Goal: Task Accomplishment & Management: Use online tool/utility

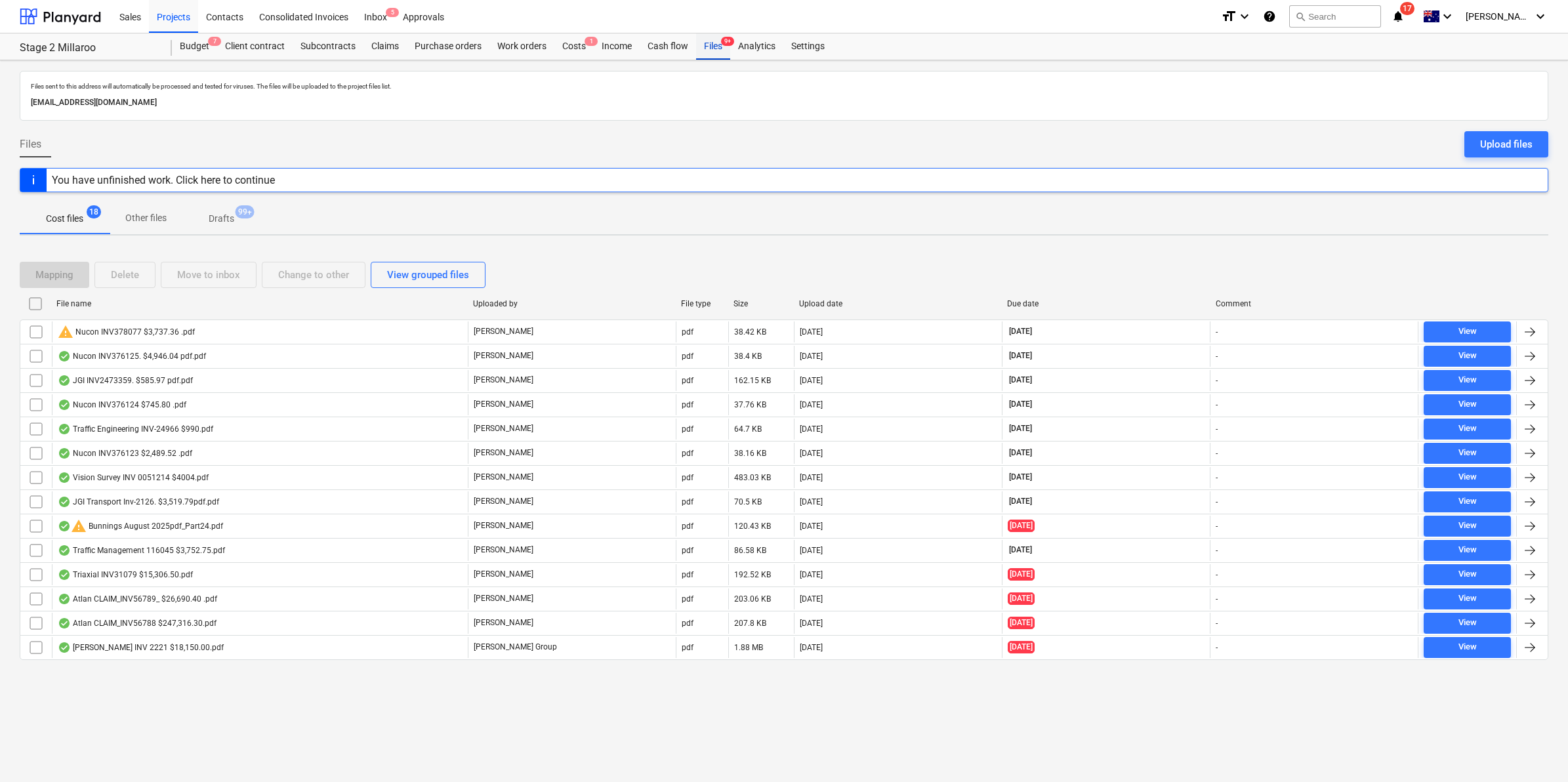
click at [713, 48] on div "Files 9+" at bounding box center [713, 46] width 34 height 26
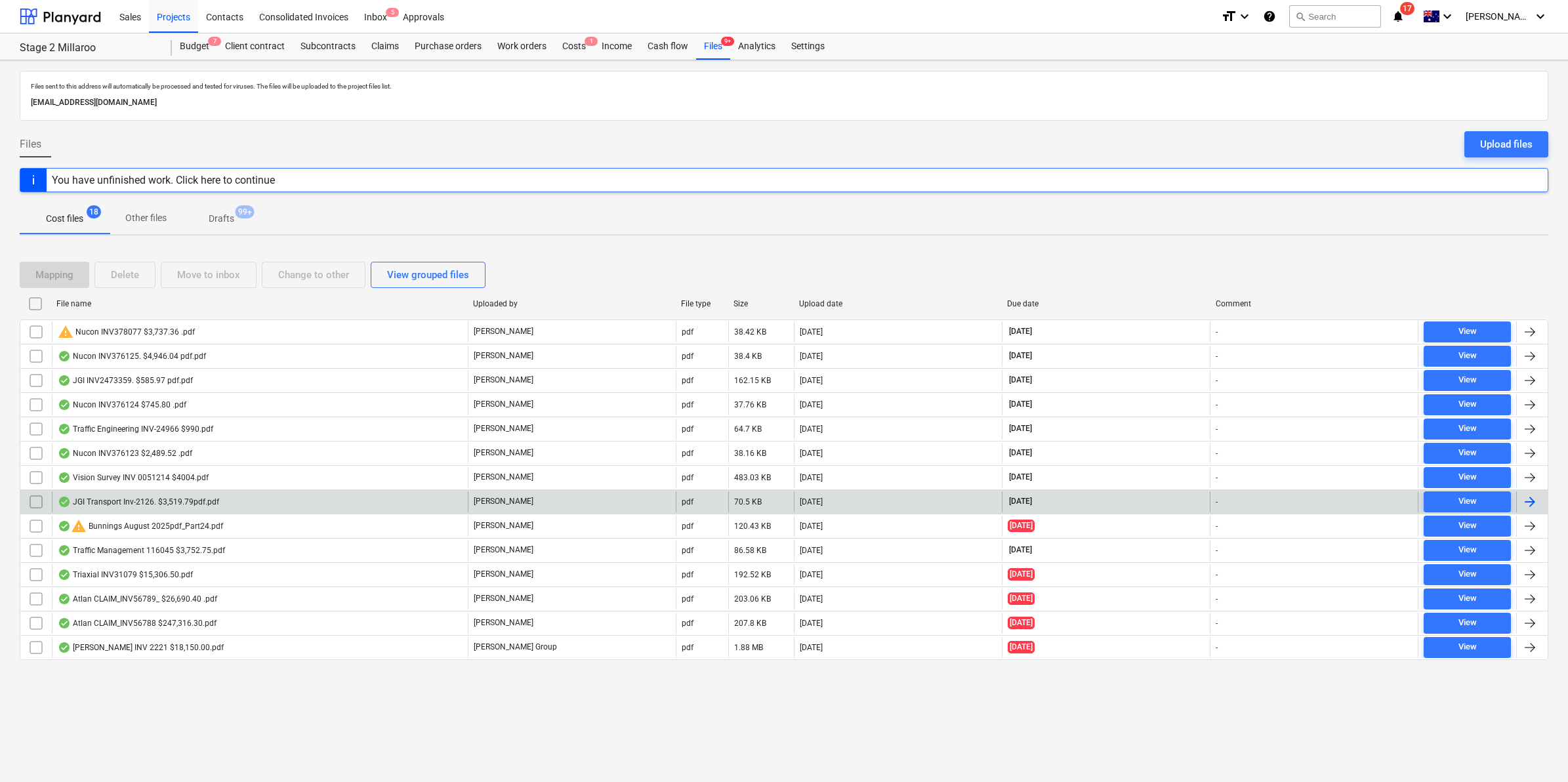
click at [223, 500] on div "JGI Transport Inv-2126. $3,519.79pdf.pdf" at bounding box center [260, 502] width 416 height 21
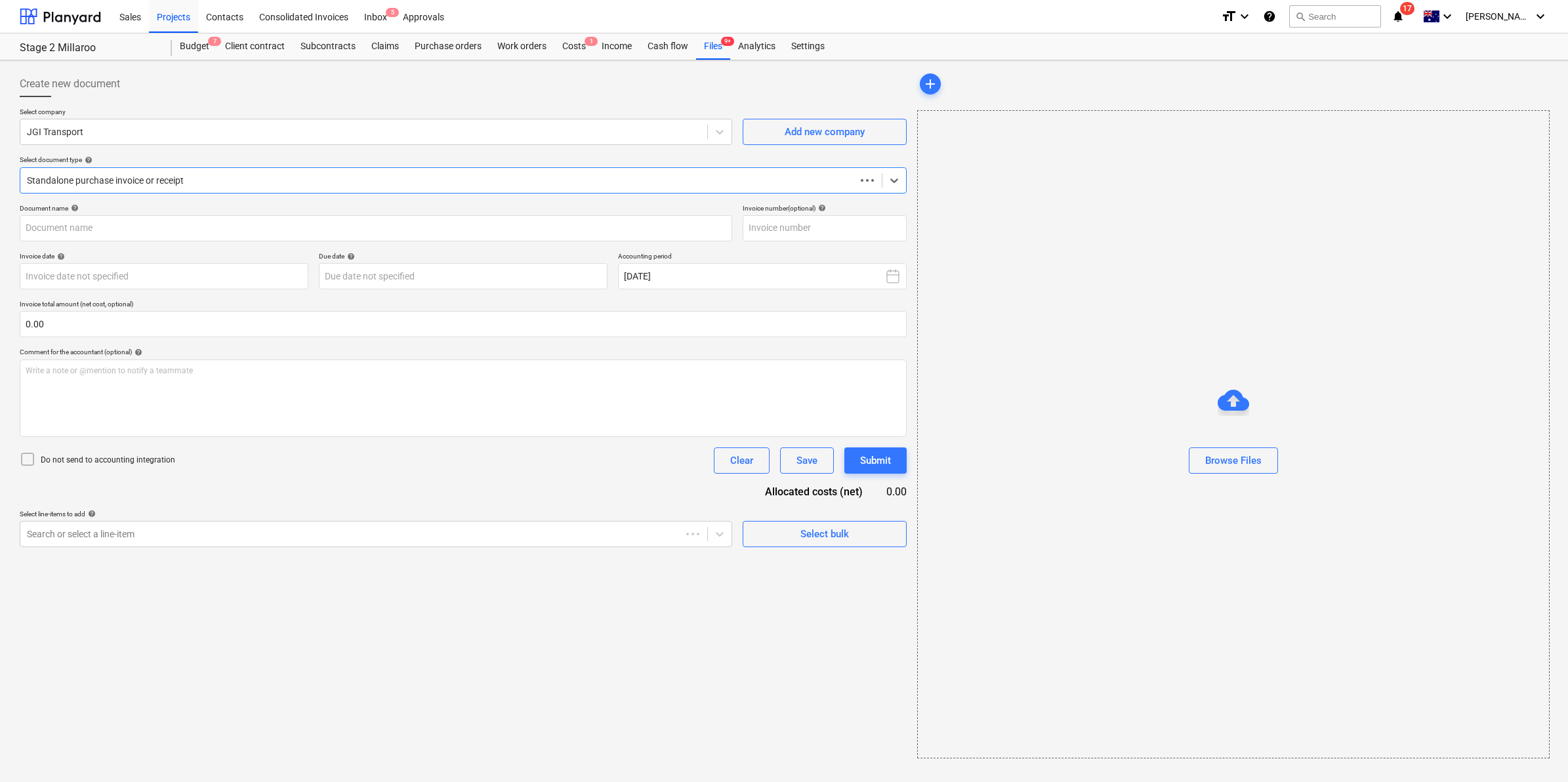
type input "Inv-2126"
type input "[DATE]"
click at [1400, 15] on icon "notifications" at bounding box center [1393, 16] width 13 height 15
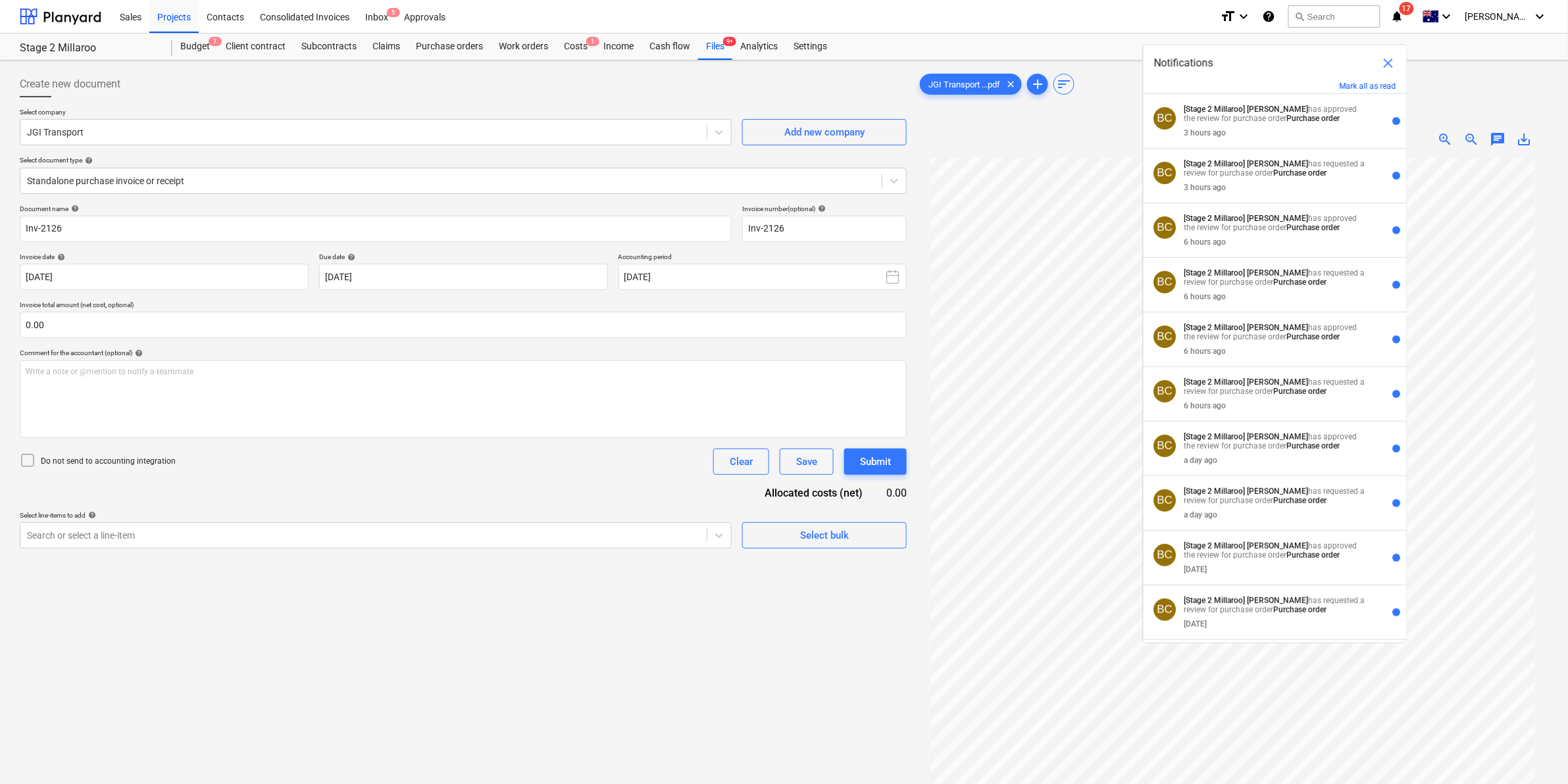
click at [1112, 26] on div "Sales Projects Contacts Consolidated Invoices Inbox 5 Approvals" at bounding box center [660, 16] width 1098 height 33
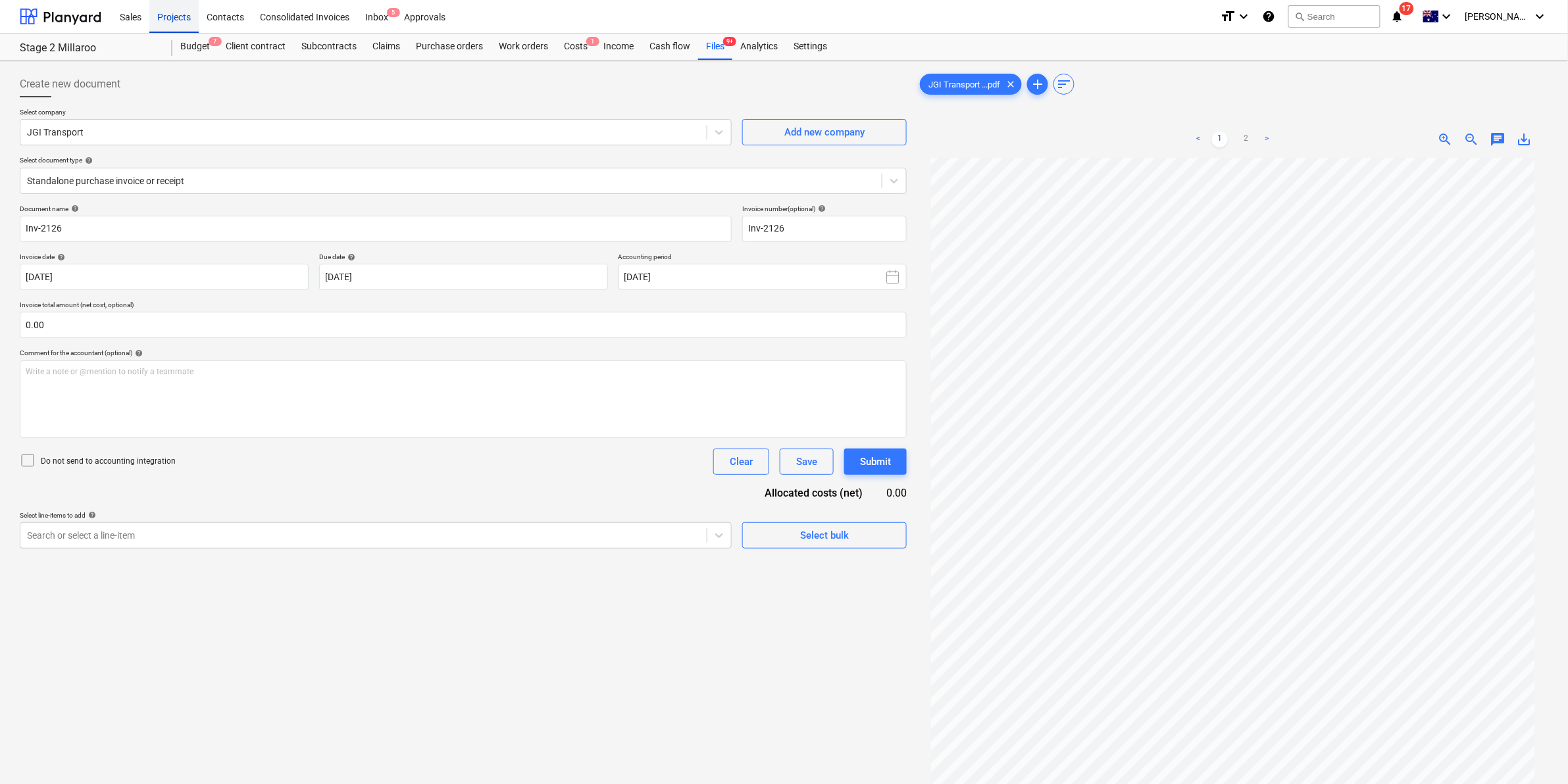
click at [182, 5] on div "Projects" at bounding box center [174, 15] width 50 height 33
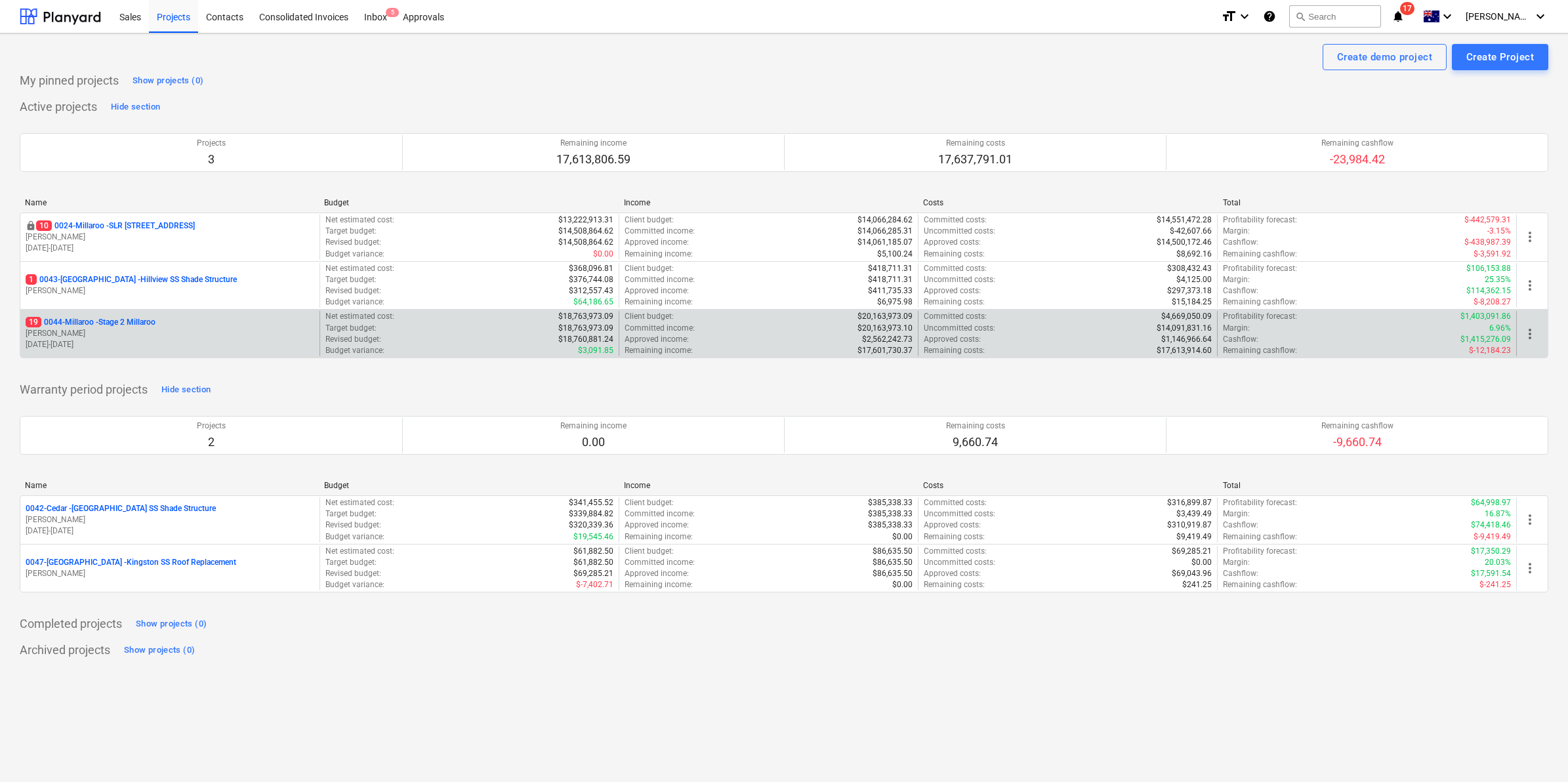
click at [138, 317] on p "19 0044-Millaroo - Stage 2 Millaroo" at bounding box center [90, 322] width 130 height 11
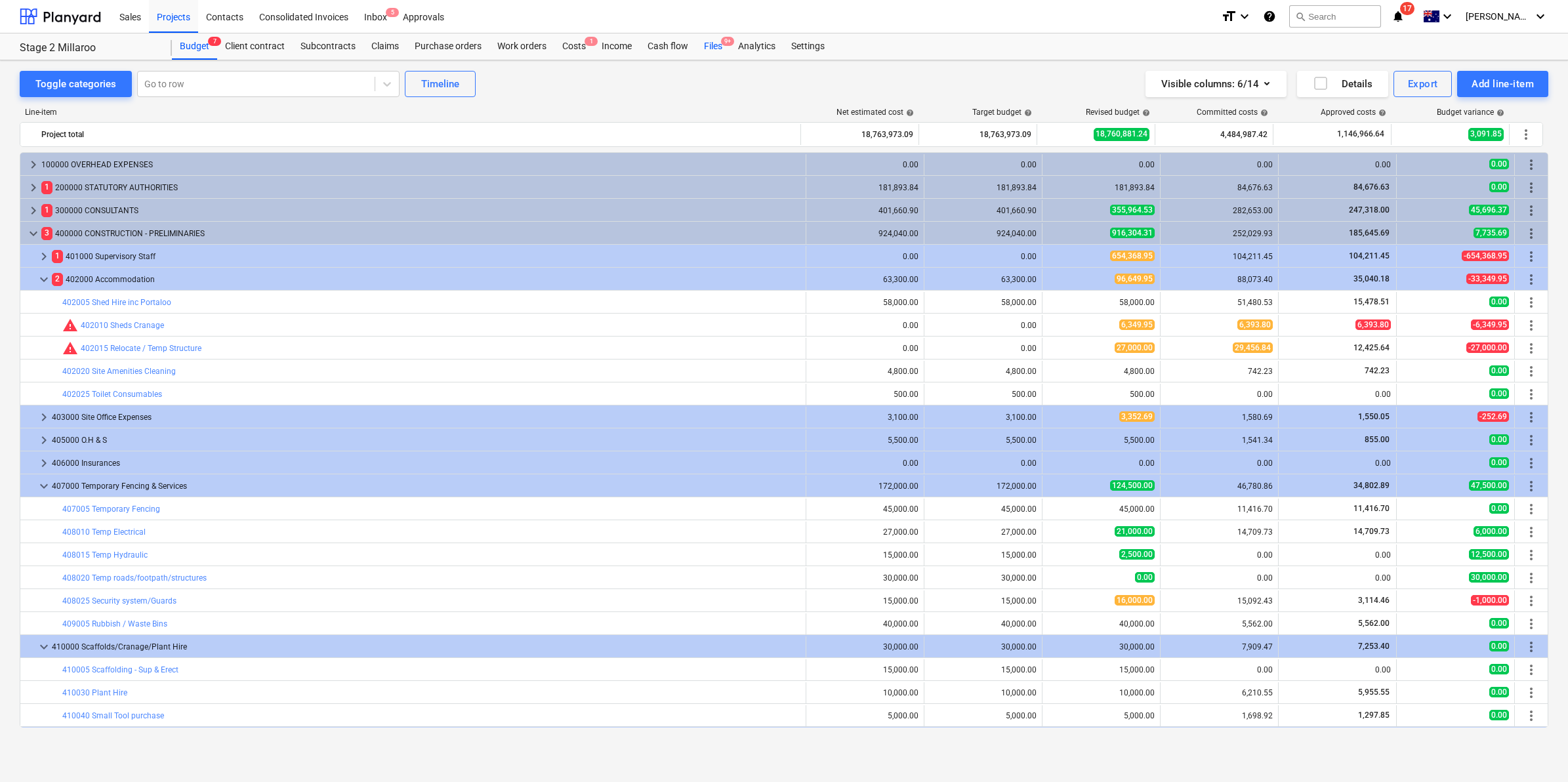
click at [725, 47] on div "Files 9+" at bounding box center [713, 46] width 34 height 26
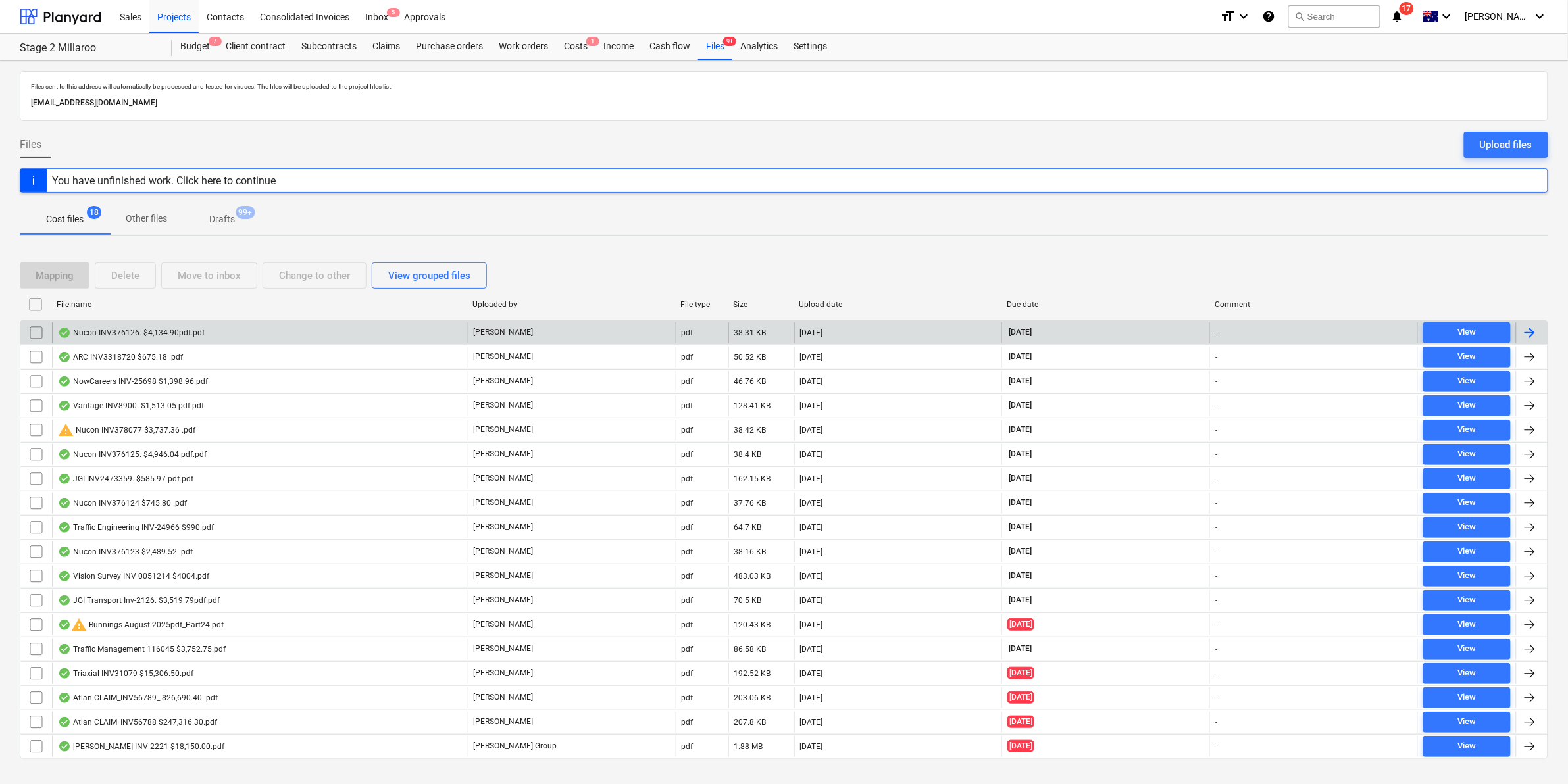
click at [189, 330] on div "Nucon INV376126. $4,134.90pdf.pdf" at bounding box center [131, 333] width 146 height 11
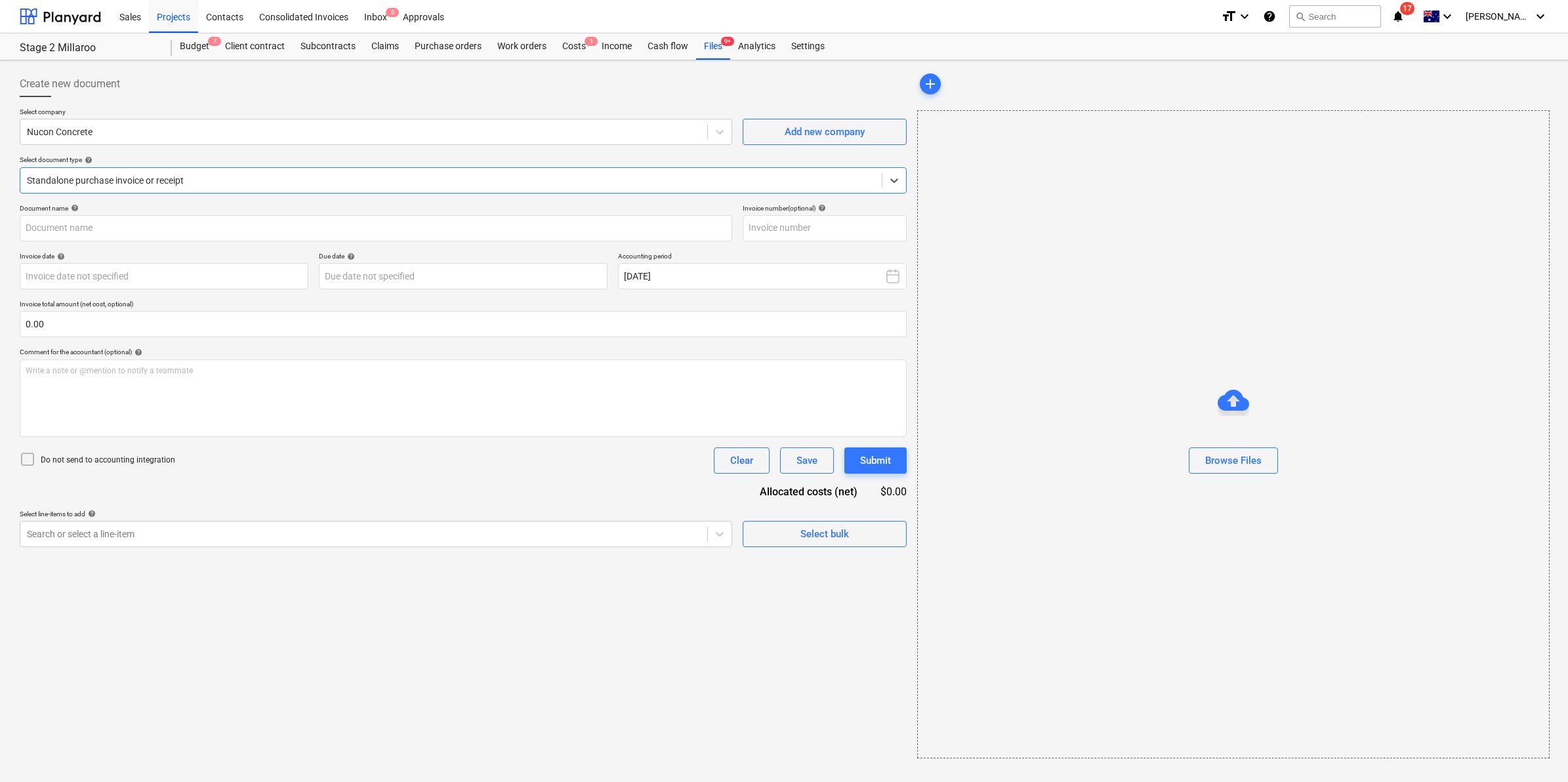
type input "376126"
type input "[DATE]"
click at [708, 46] on div "Files 9+" at bounding box center [713, 46] width 34 height 26
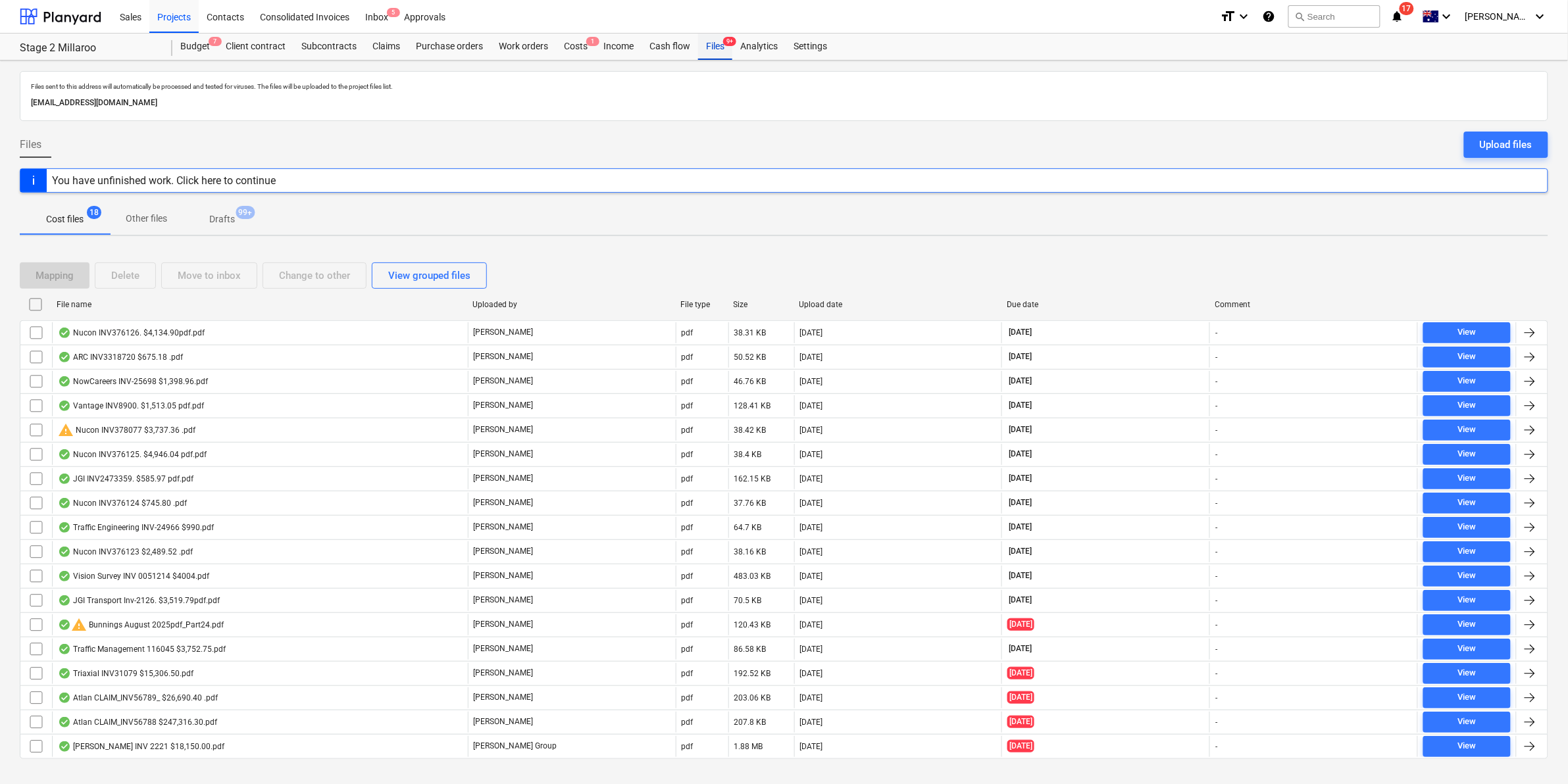
click at [712, 47] on div "Files 9+" at bounding box center [715, 46] width 34 height 26
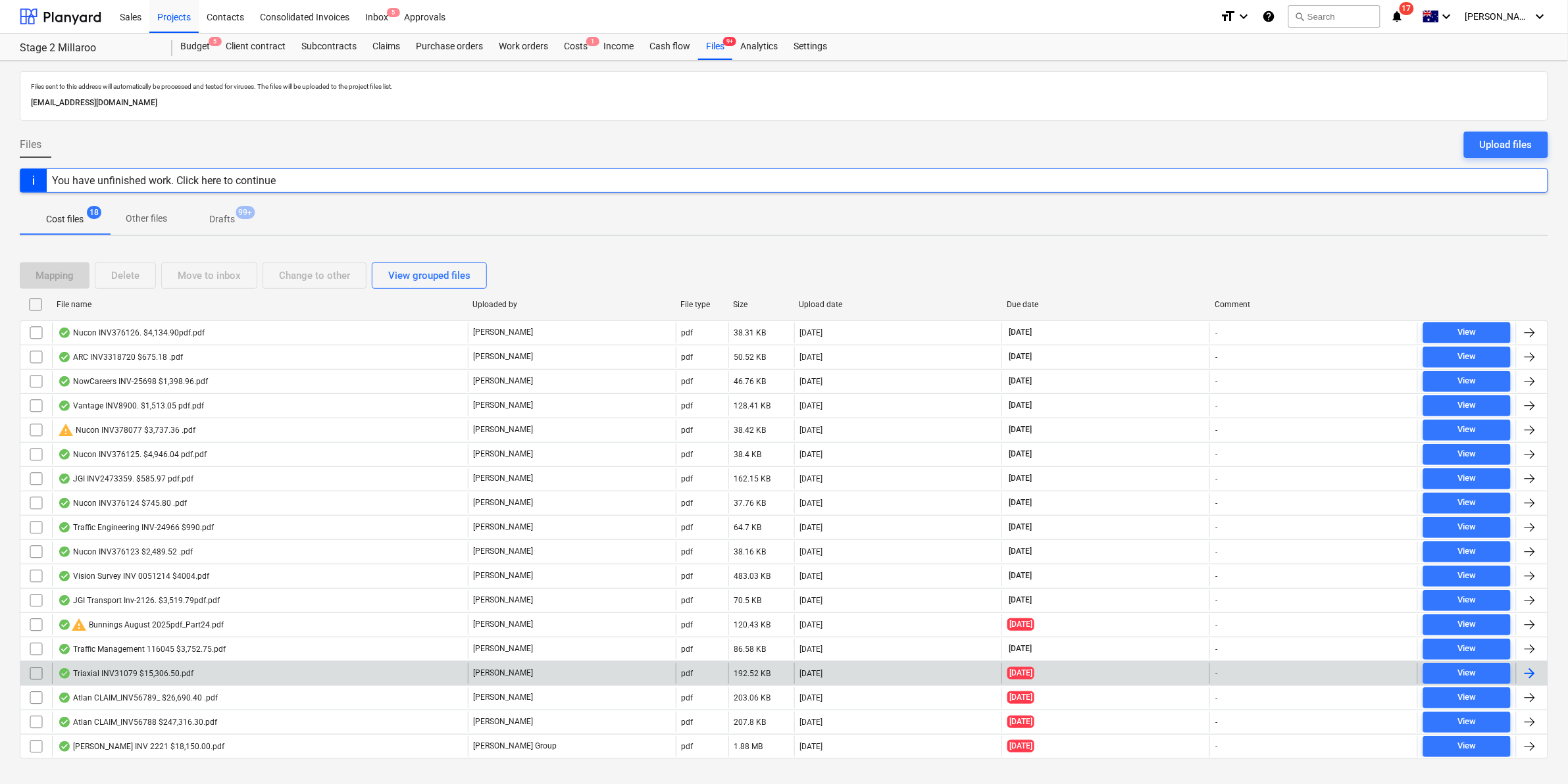
click at [196, 675] on div "Triaxial INV31079 $15,306.50.pdf" at bounding box center [260, 673] width 416 height 21
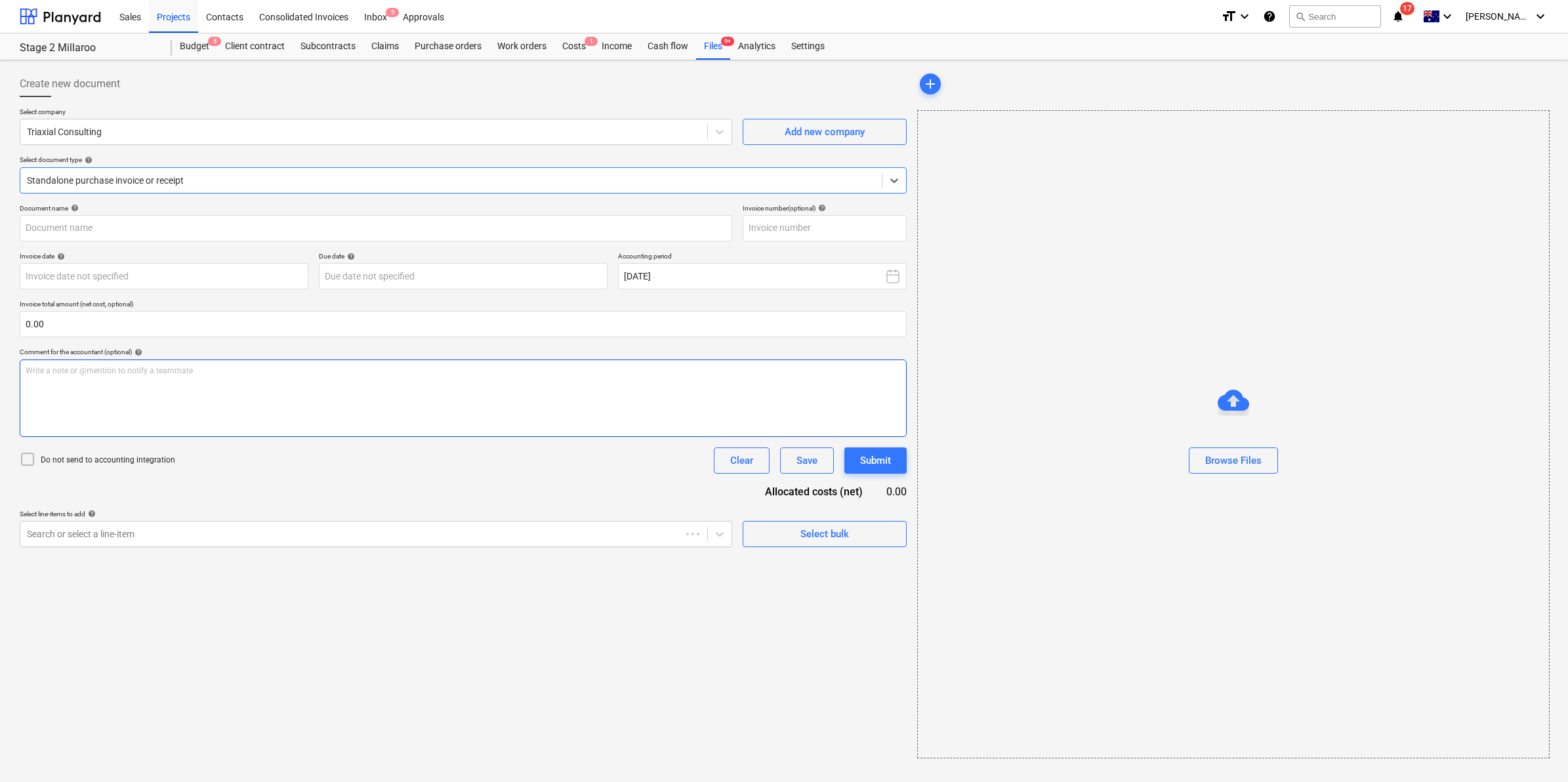
type input "31079"
type input "[DATE]"
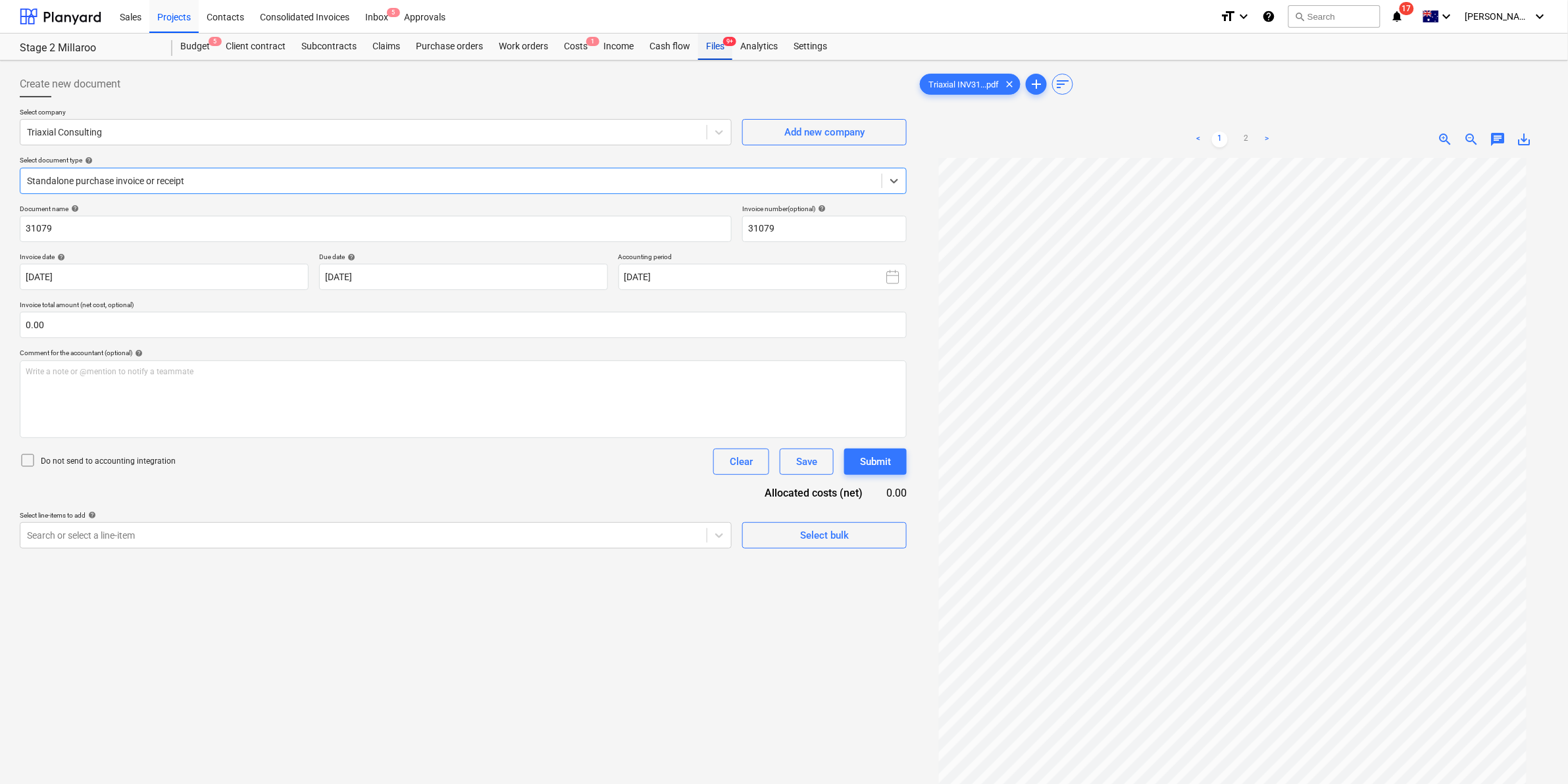
click at [706, 43] on div "Files 9+" at bounding box center [715, 46] width 34 height 26
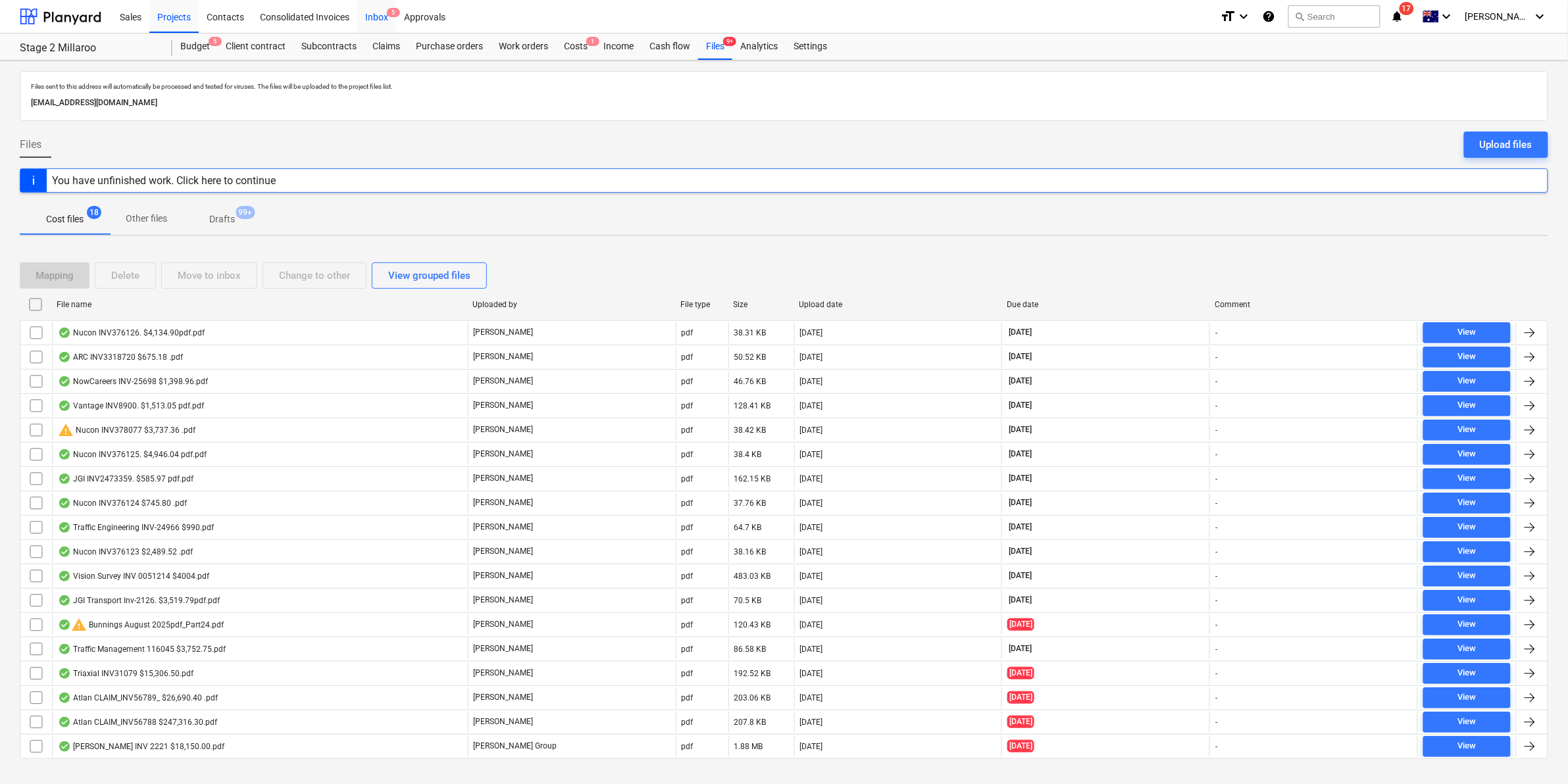
click at [383, 17] on div "Inbox 5" at bounding box center [377, 15] width 39 height 33
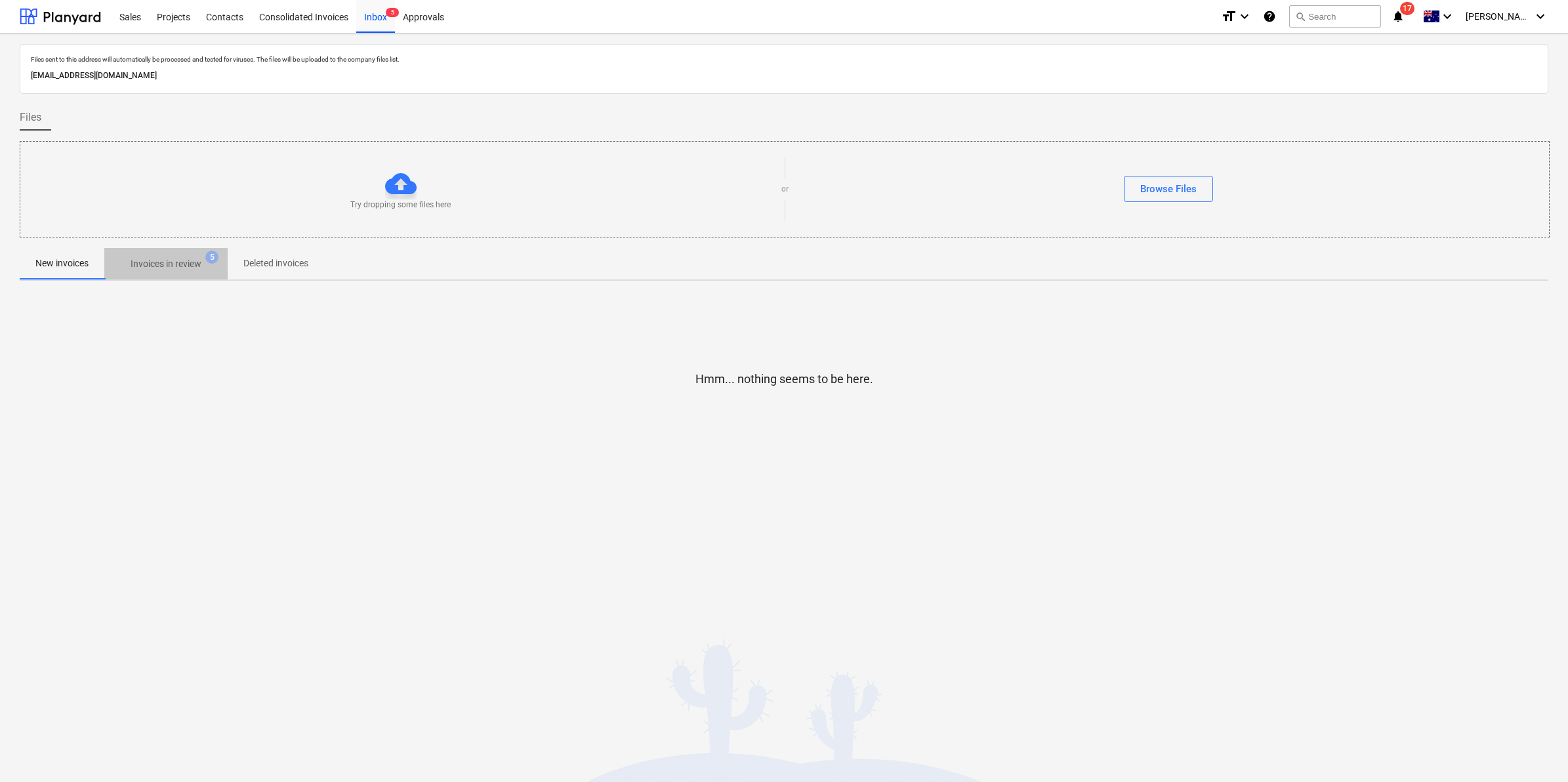
click at [185, 261] on p "Invoices in review" at bounding box center [166, 264] width 71 height 14
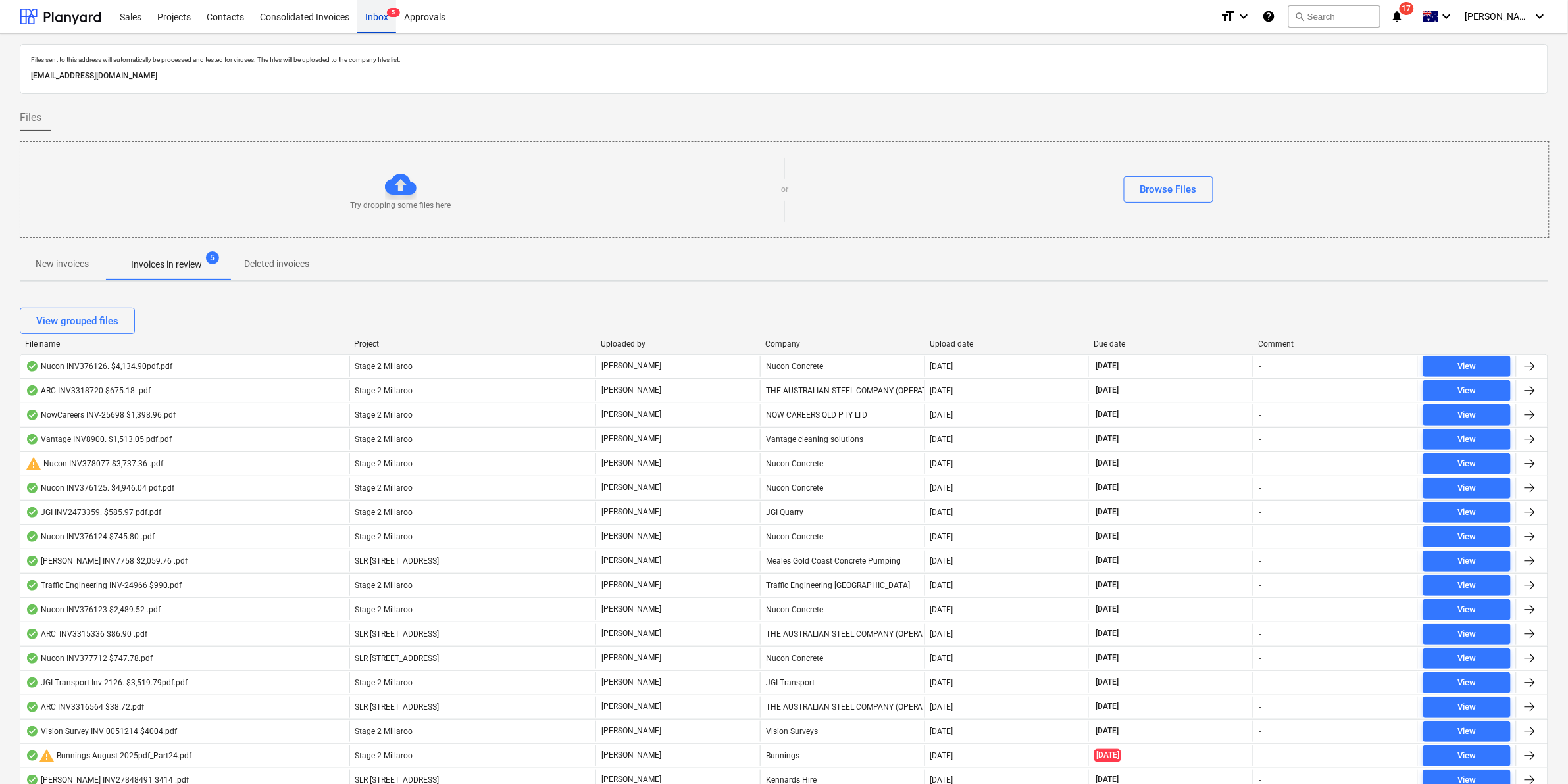
click at [380, 22] on div "Inbox 5" at bounding box center [377, 15] width 39 height 33
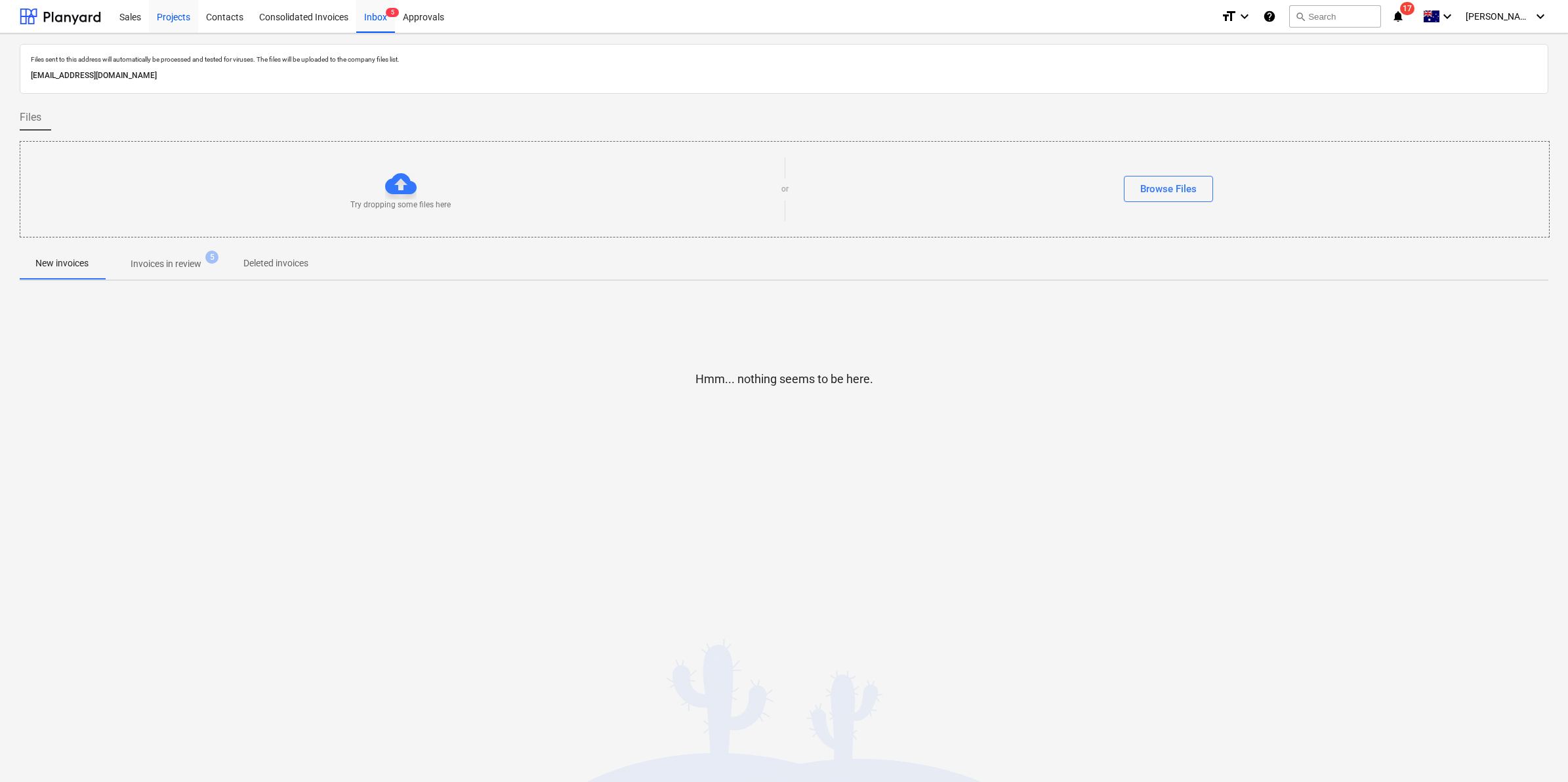
click at [168, 15] on div "Projects" at bounding box center [174, 15] width 49 height 33
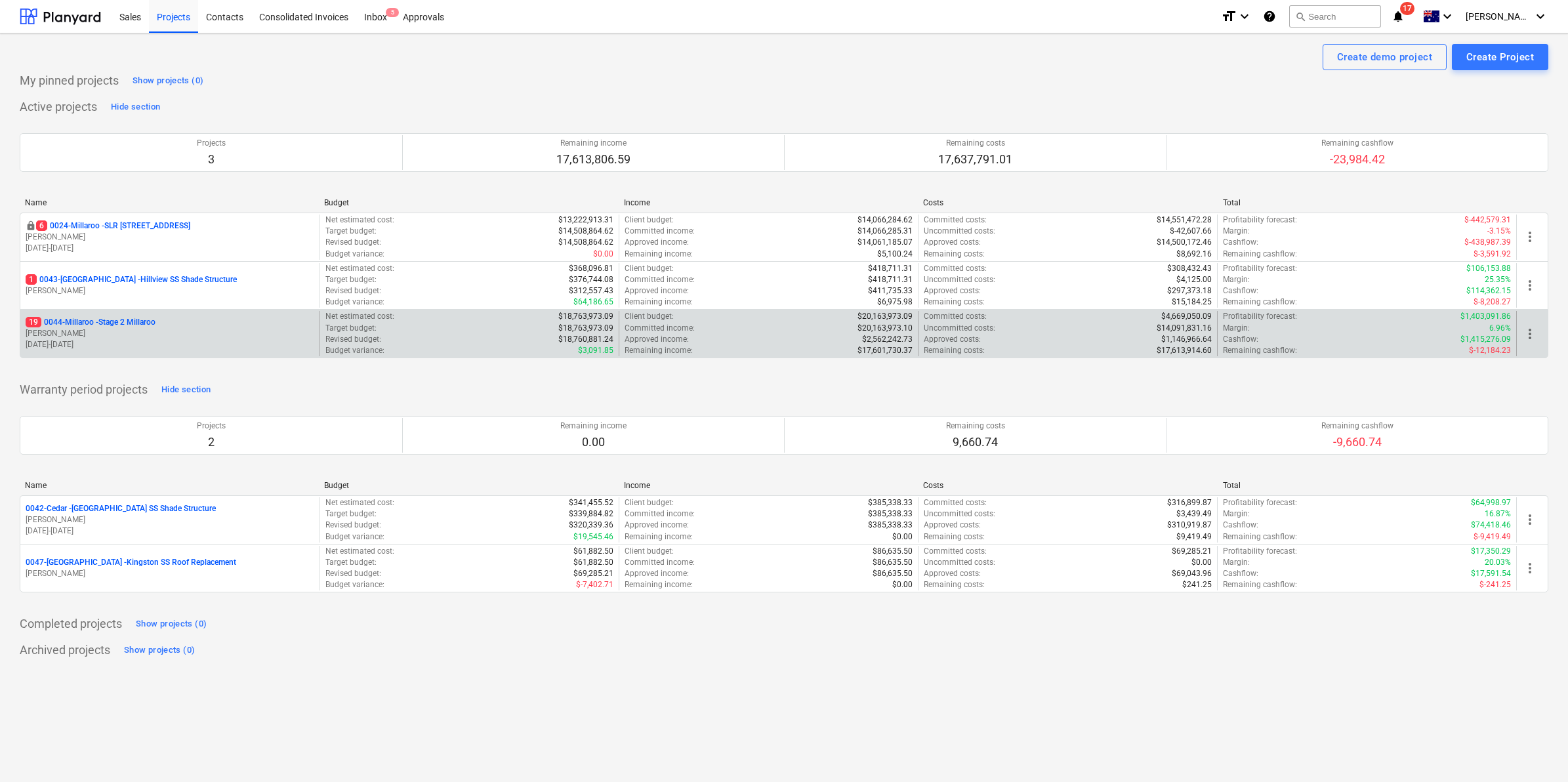
click at [110, 325] on p "19 0044-Millaroo - Stage 2 Millaroo" at bounding box center [90, 322] width 130 height 11
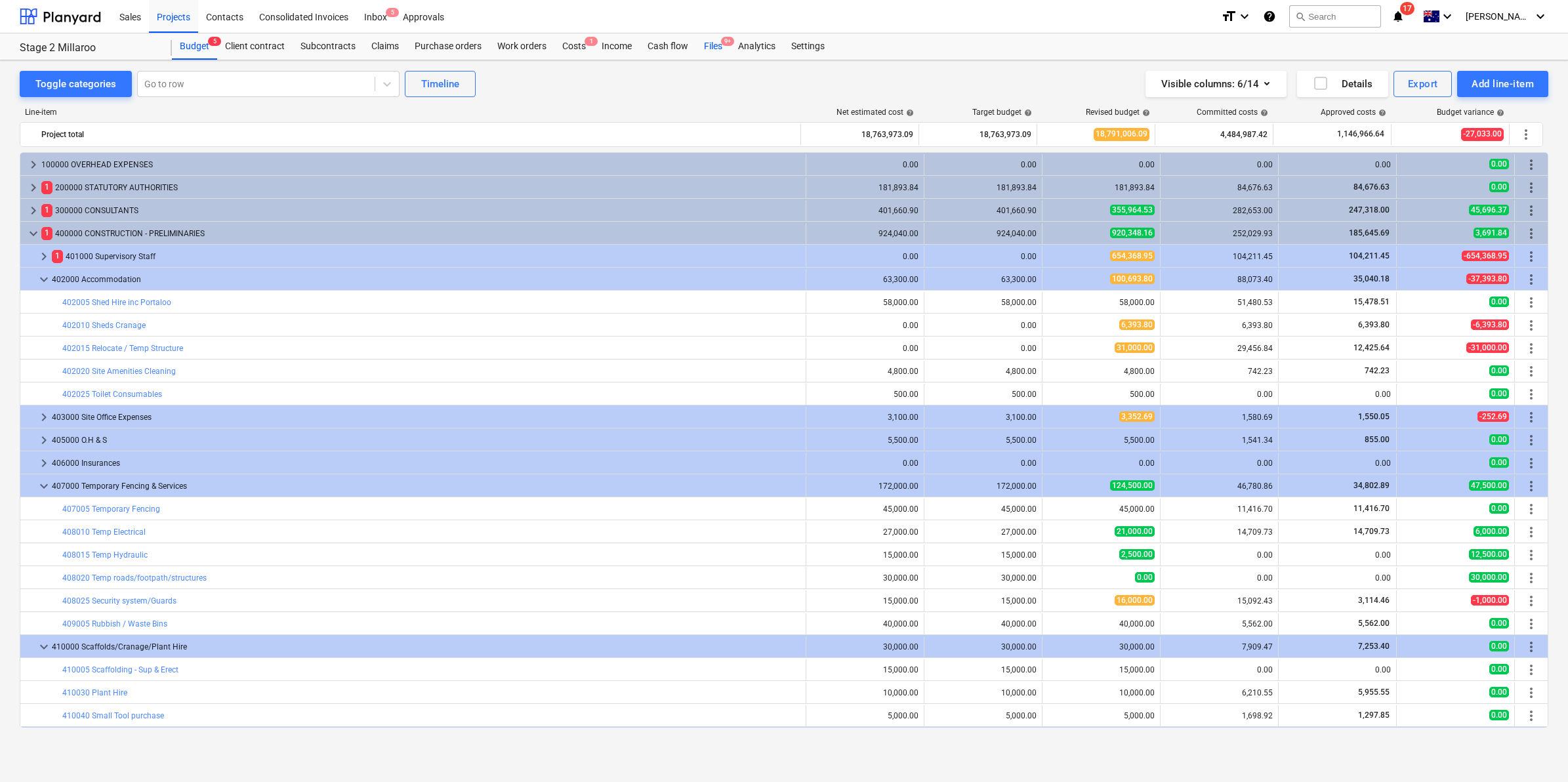
click at [706, 47] on div "Files 9+" at bounding box center [713, 46] width 34 height 26
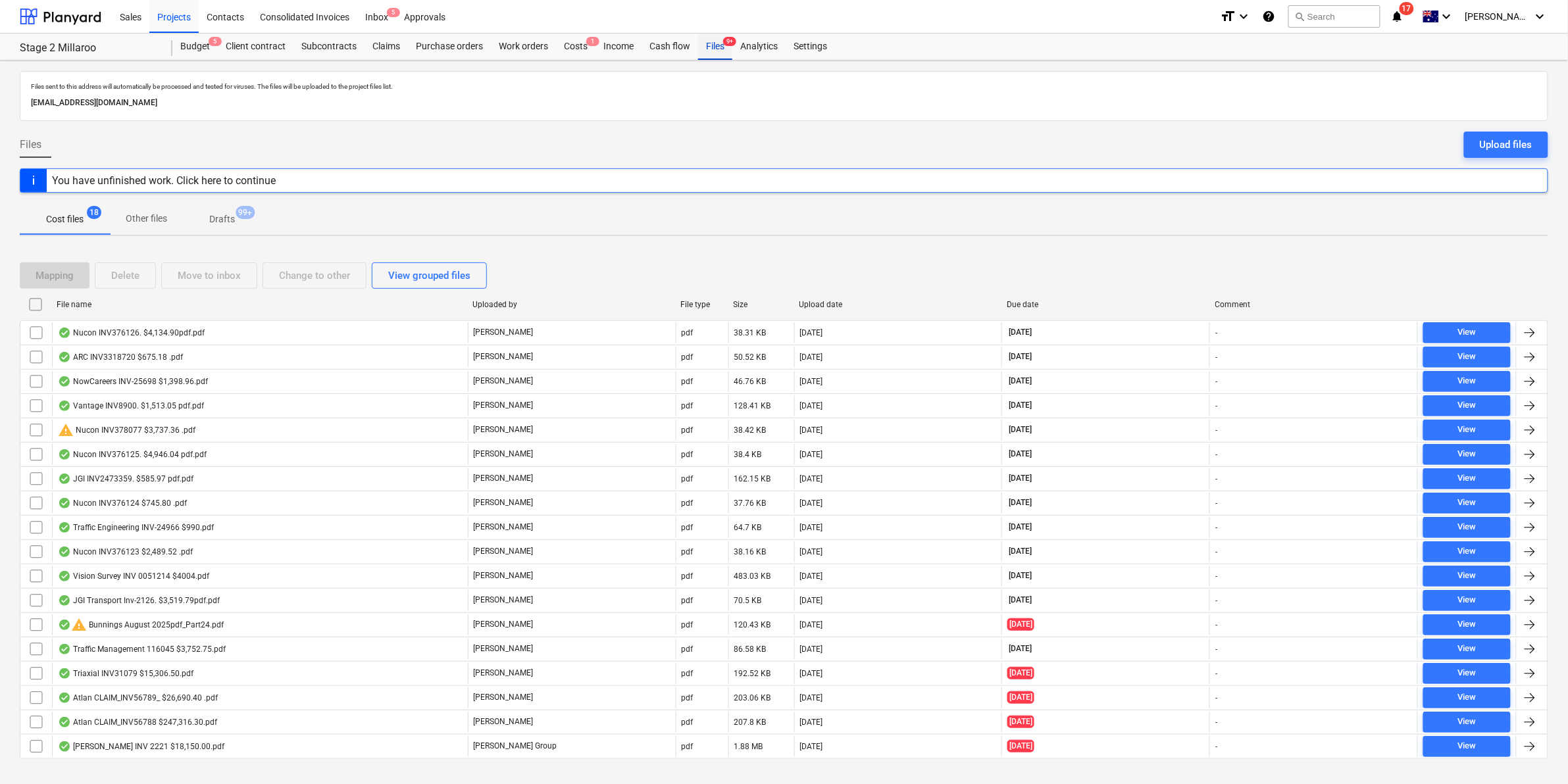
click at [719, 48] on div "Files 9+" at bounding box center [715, 46] width 34 height 26
click at [710, 48] on div "Files 9+" at bounding box center [715, 46] width 34 height 26
click at [203, 42] on div "Budget 5" at bounding box center [195, 46] width 46 height 26
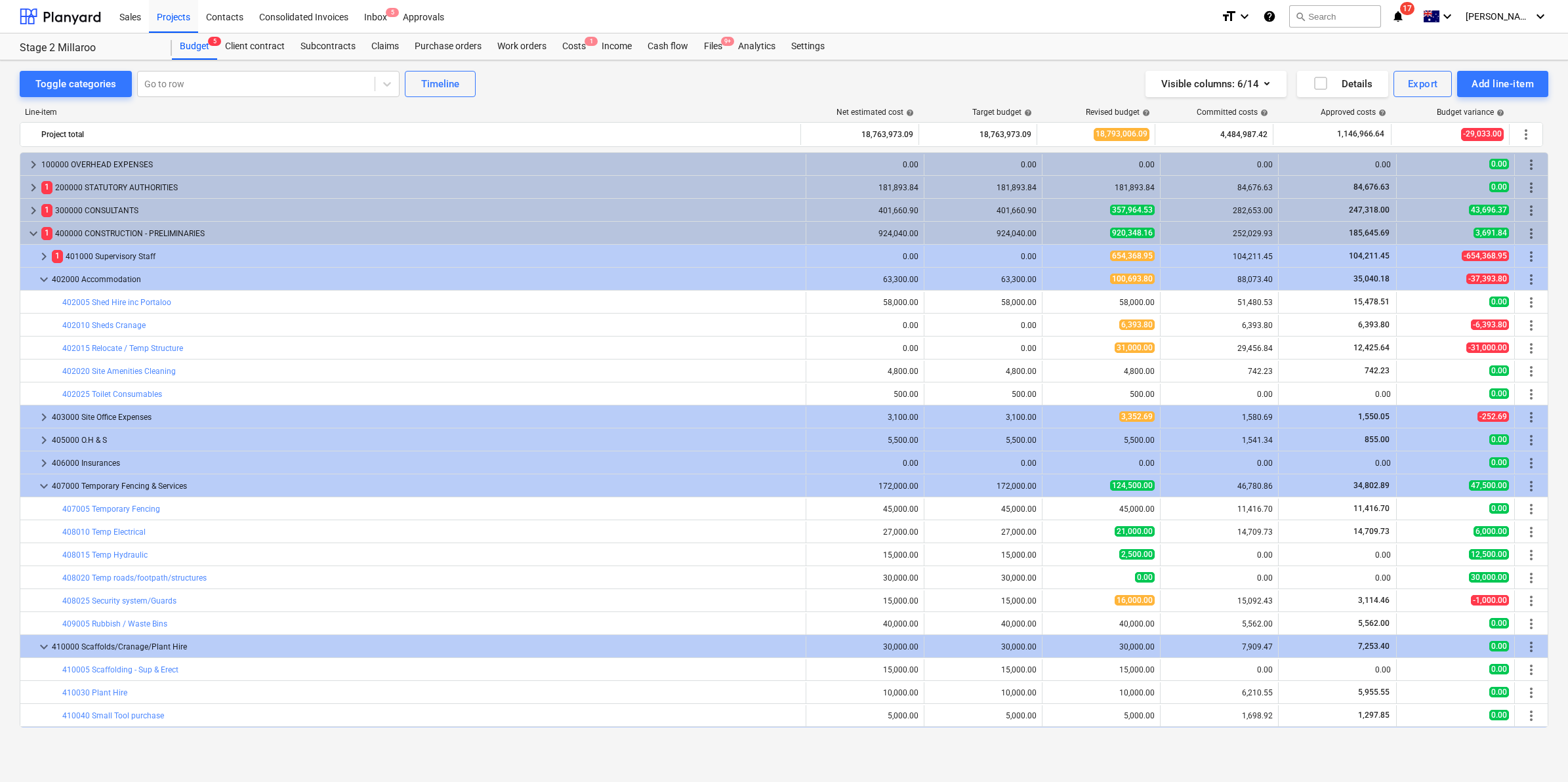
click at [1404, 16] on icon "notifications" at bounding box center [1397, 16] width 13 height 15
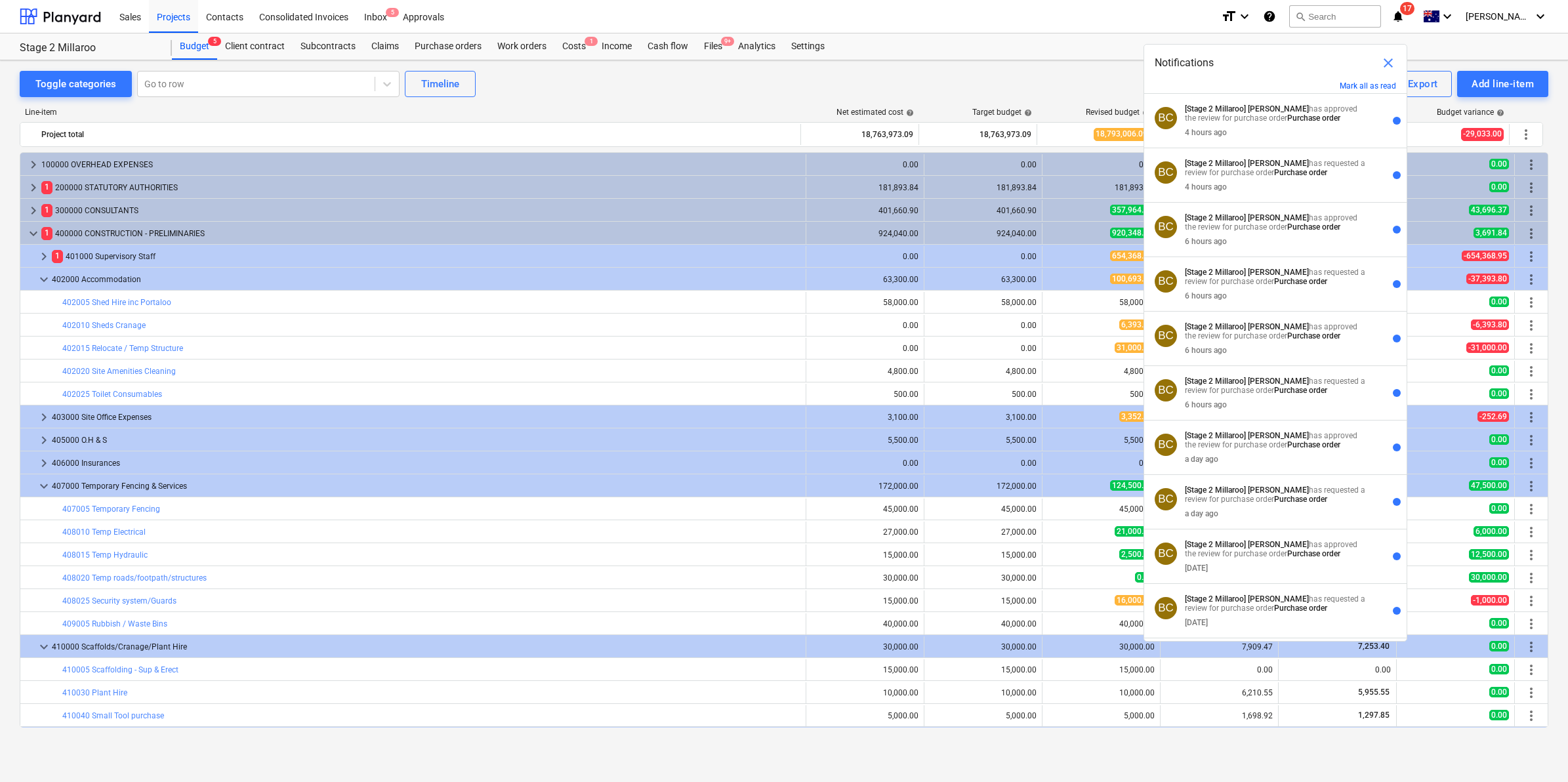
click at [1078, 53] on div "Budget 5 Client contract Subcontracts Claims Purchase orders Work orders Costs …" at bounding box center [860, 46] width 1376 height 26
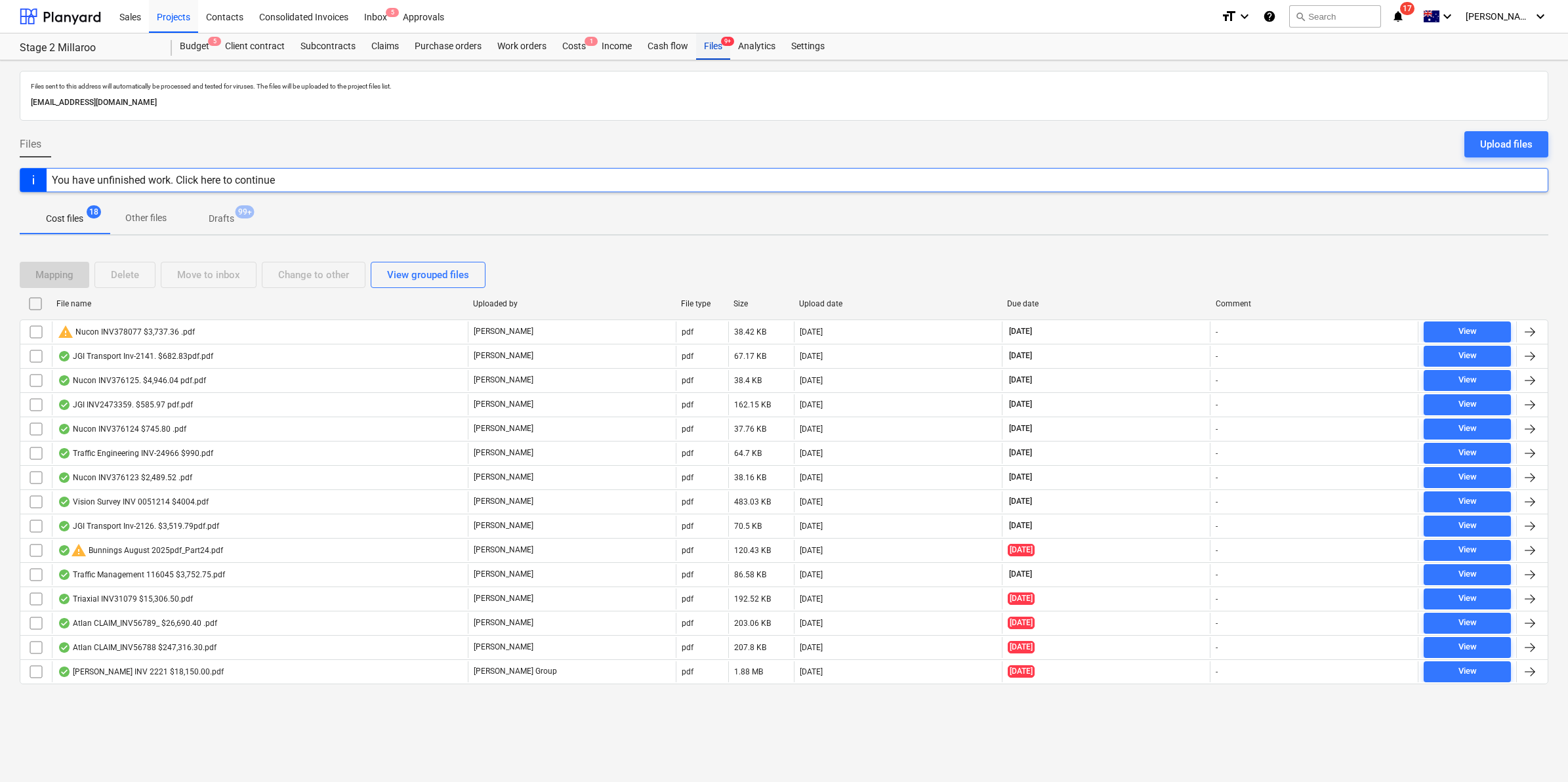
click at [716, 42] on div "Files 9+" at bounding box center [713, 46] width 34 height 26
